Goal: Entertainment & Leisure: Consume media (video, audio)

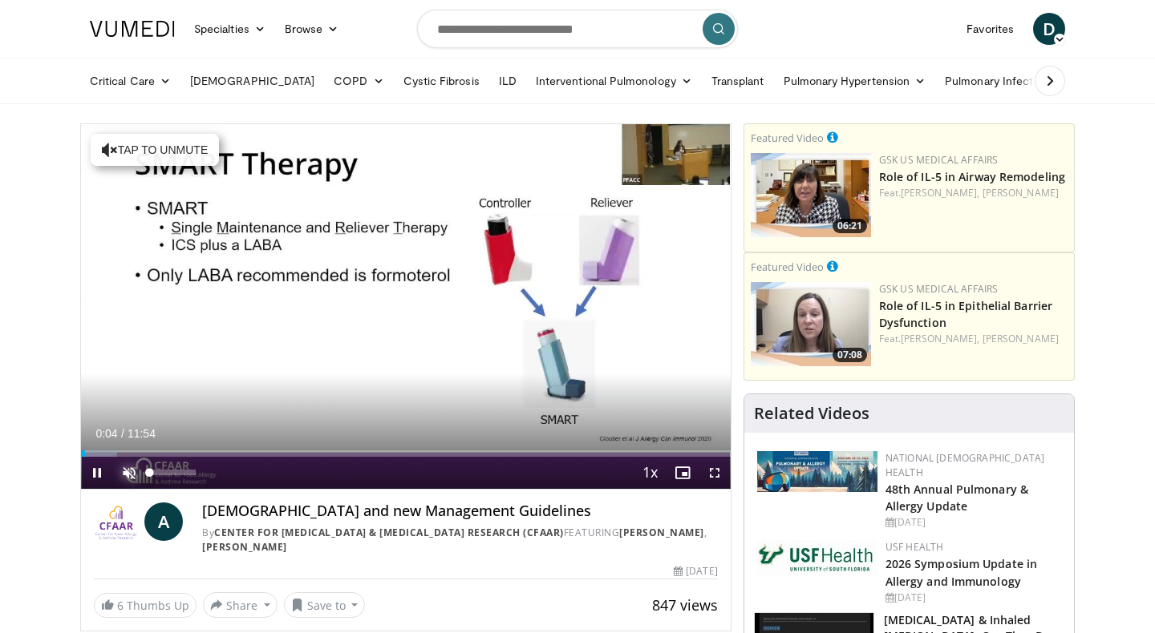
click at [123, 474] on span "Video Player" at bounding box center [129, 473] width 32 height 32
click at [723, 470] on span "Video Player" at bounding box center [714, 473] width 32 height 32
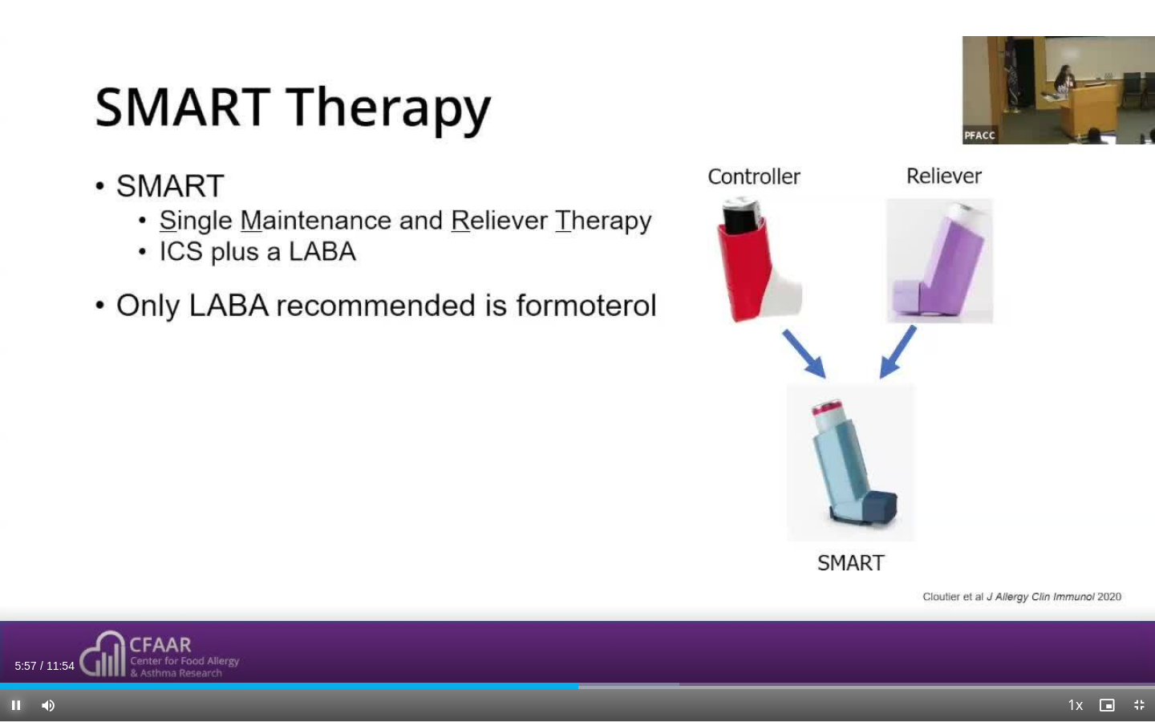
click at [19, 633] on span "Video Player" at bounding box center [16, 705] width 32 height 32
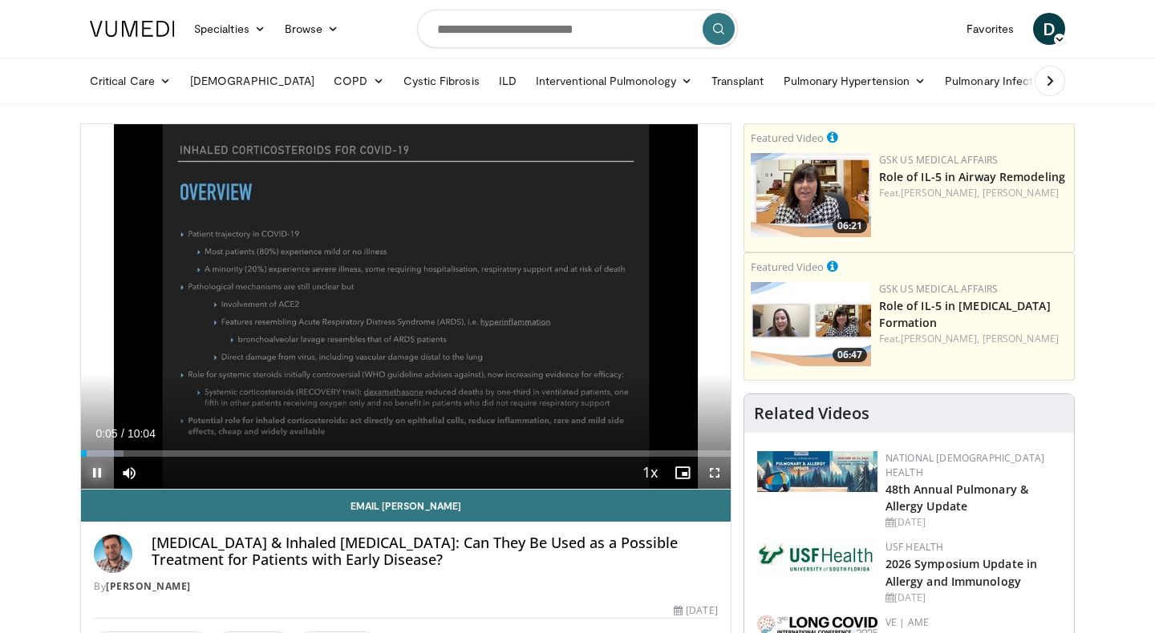
click at [97, 478] on span "Video Player" at bounding box center [97, 473] width 32 height 32
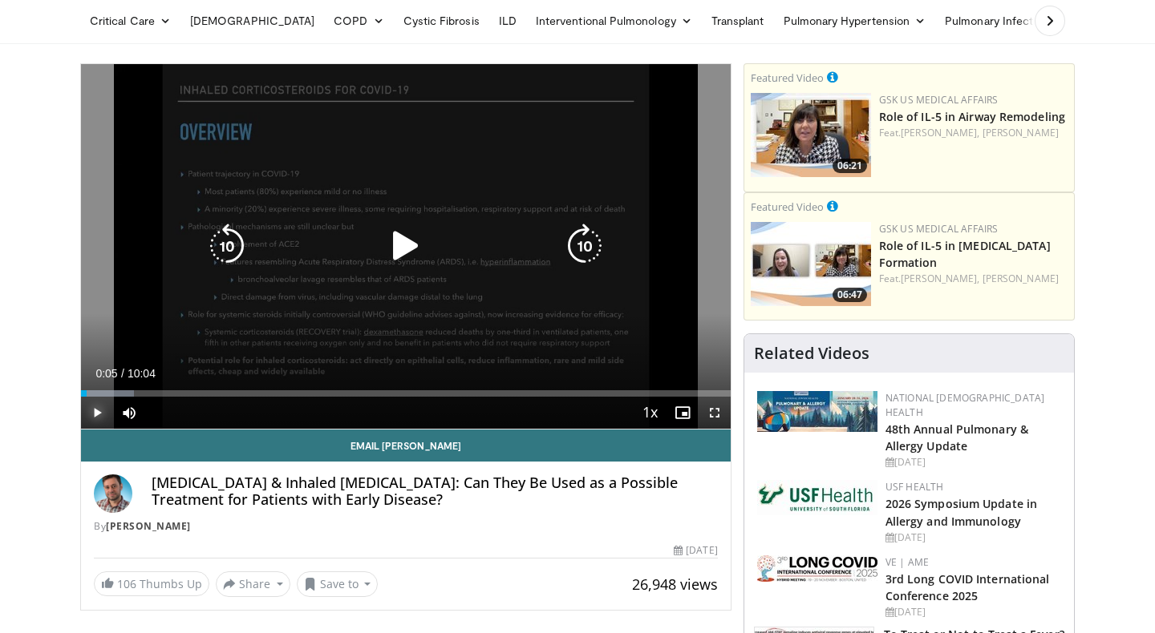
scroll to position [61, 0]
